Goal: Information Seeking & Learning: Learn about a topic

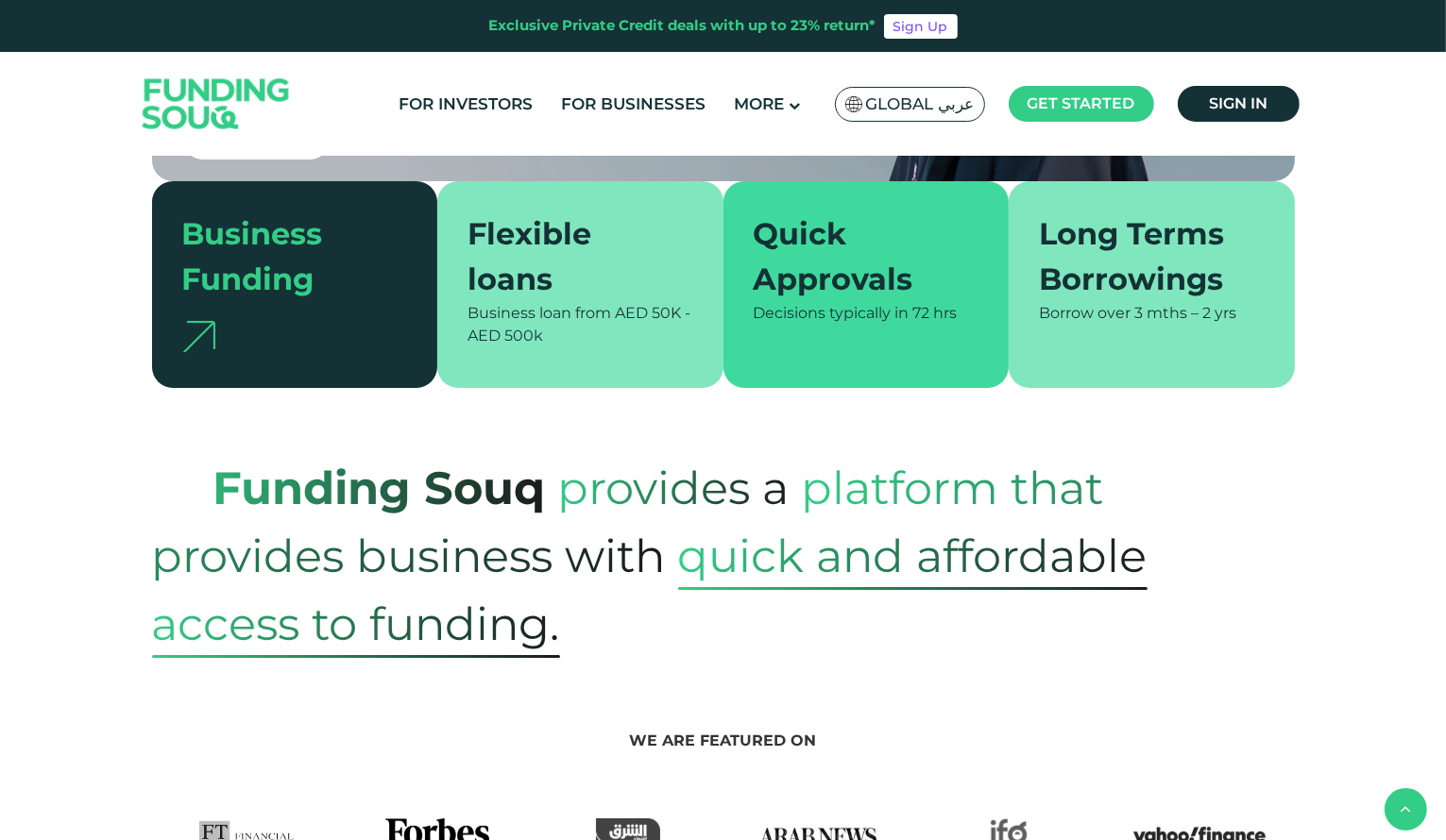
scroll to position [328, 0]
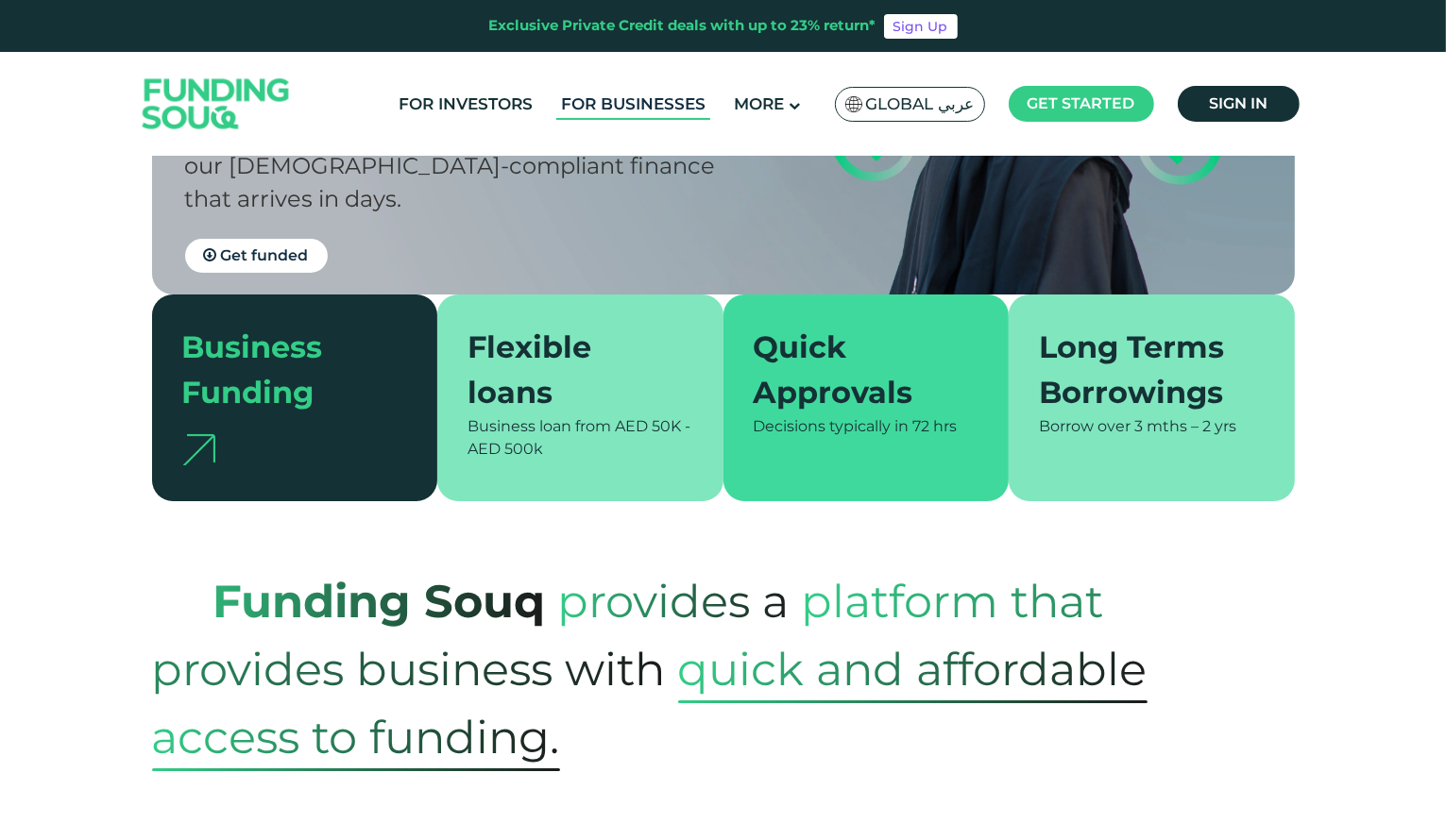
click at [669, 94] on link "For Businesses" at bounding box center [633, 104] width 154 height 31
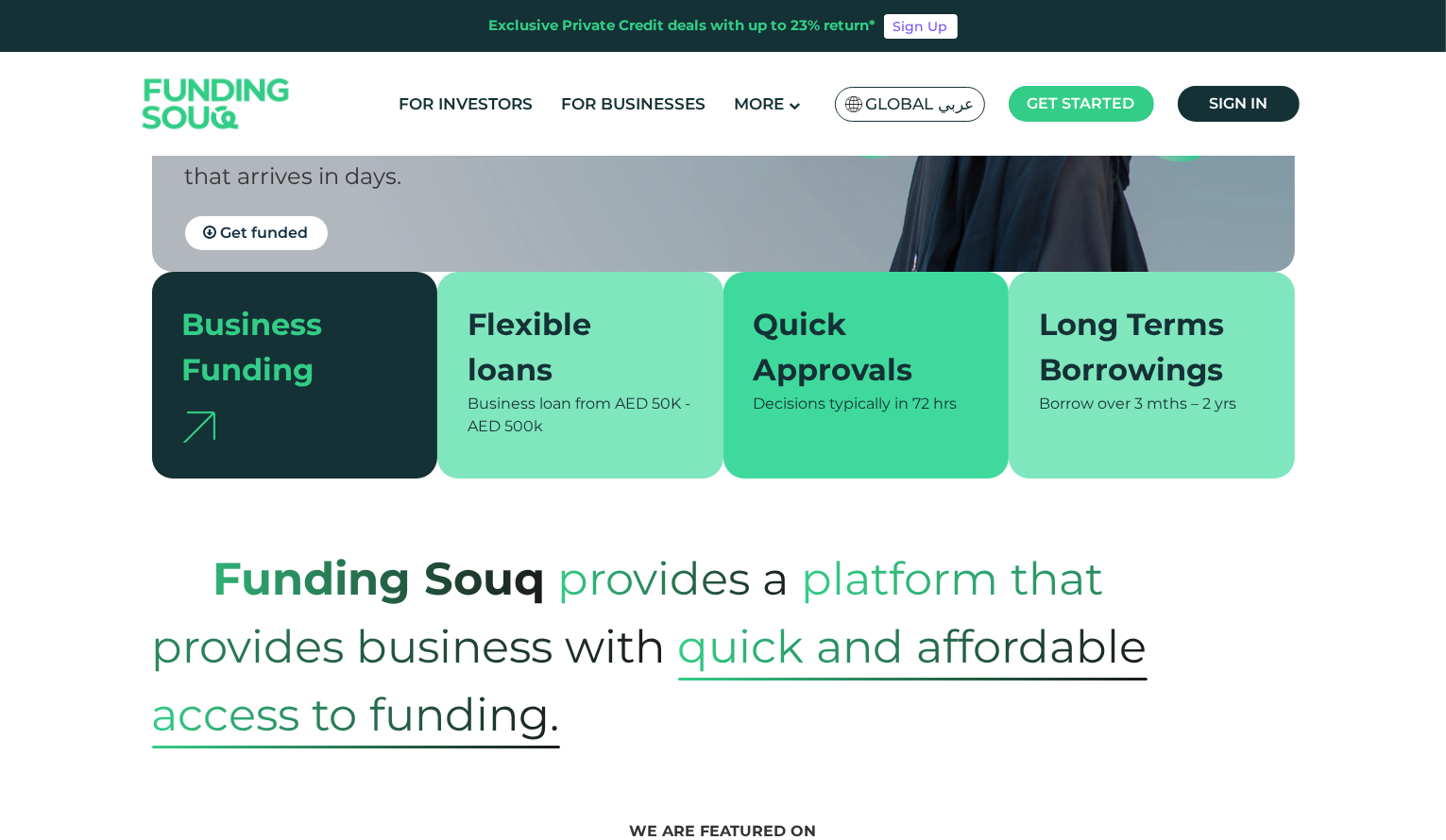
scroll to position [354, 0]
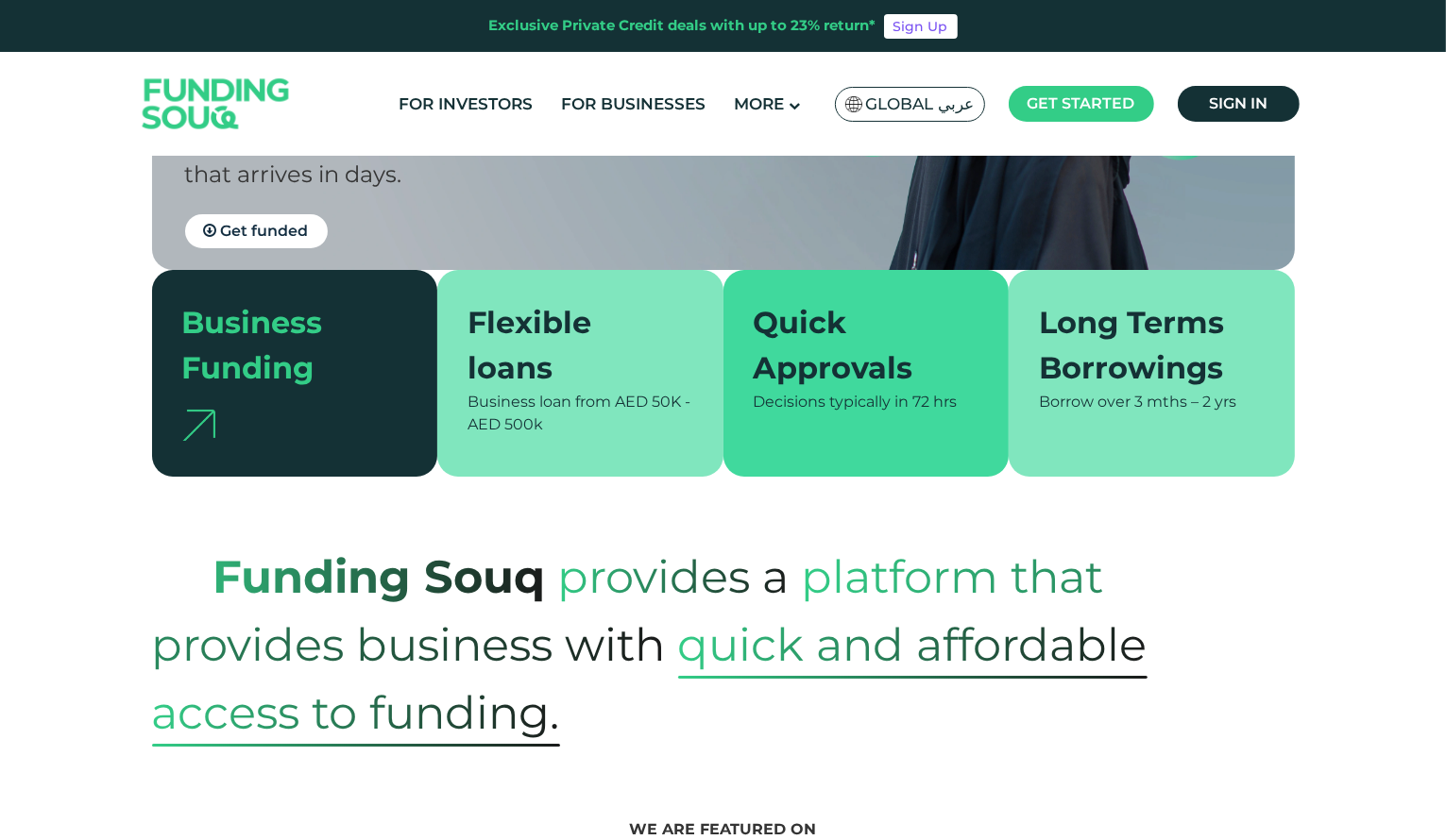
click at [566, 404] on span "Business loan from" at bounding box center [539, 402] width 144 height 18
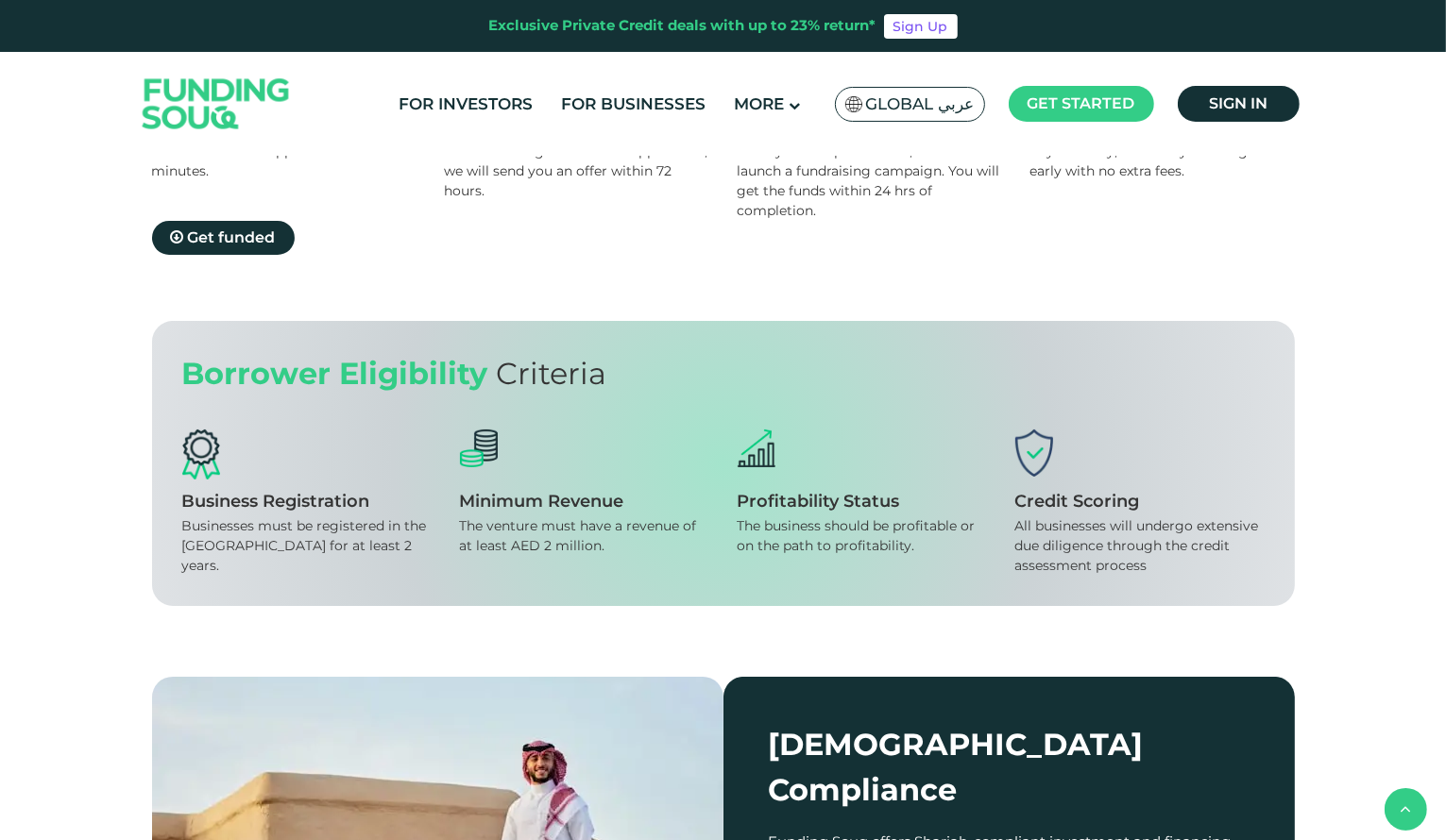
scroll to position [1967, 0]
